Goal: Task Accomplishment & Management: Manage account settings

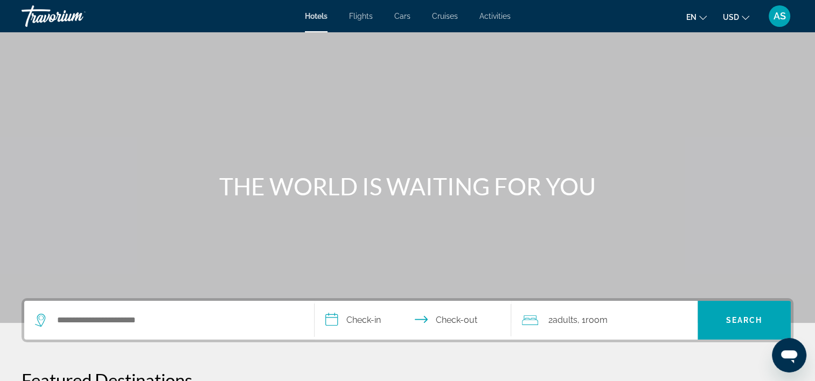
click at [783, 22] on div "AS" at bounding box center [780, 16] width 22 height 22
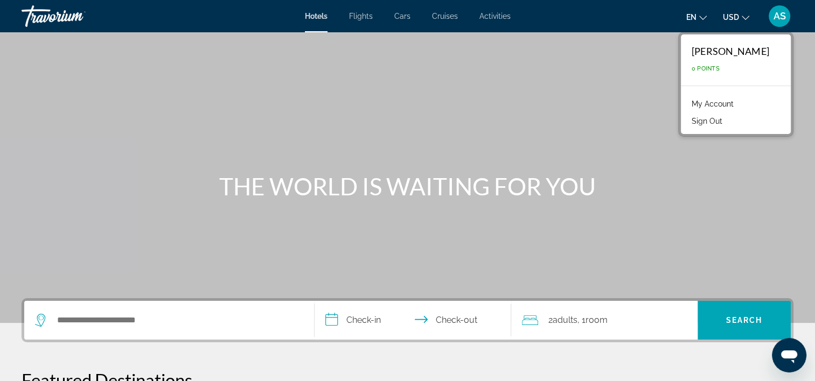
click at [721, 103] on link "My Account" at bounding box center [712, 104] width 53 height 14
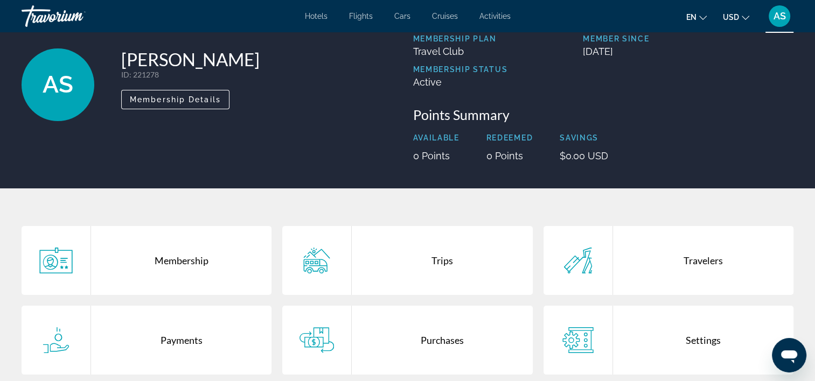
scroll to position [108, 0]
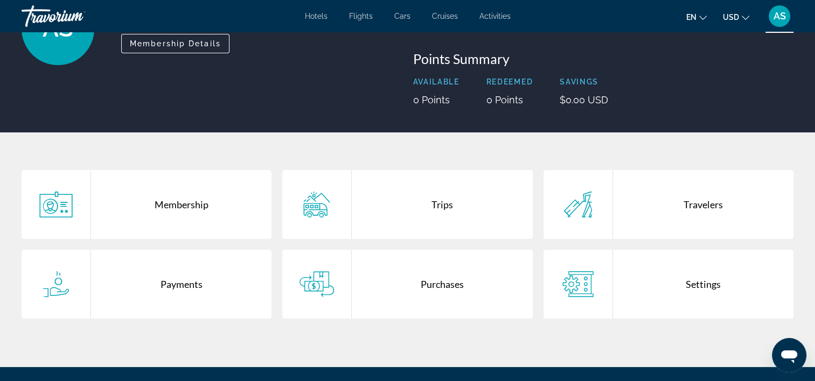
click at [453, 300] on div "Purchases" at bounding box center [442, 284] width 180 height 69
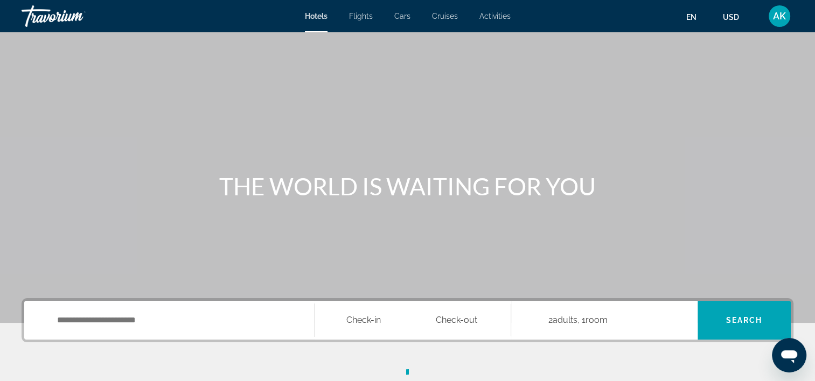
click at [775, 18] on span "AK" at bounding box center [779, 16] width 13 height 11
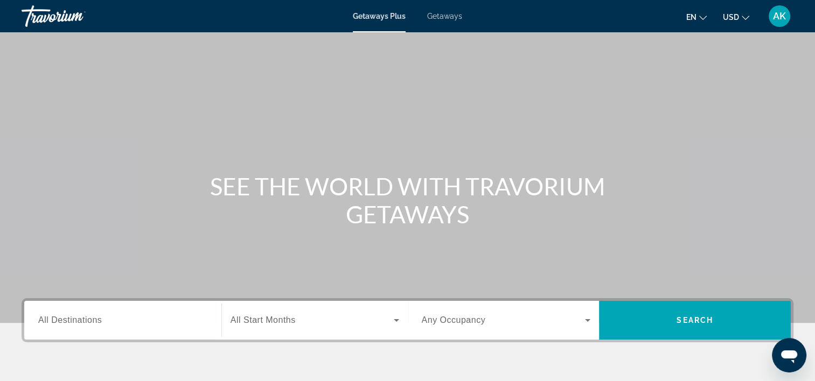
click at [785, 19] on span "AK" at bounding box center [779, 16] width 13 height 11
